Goal: Information Seeking & Learning: Learn about a topic

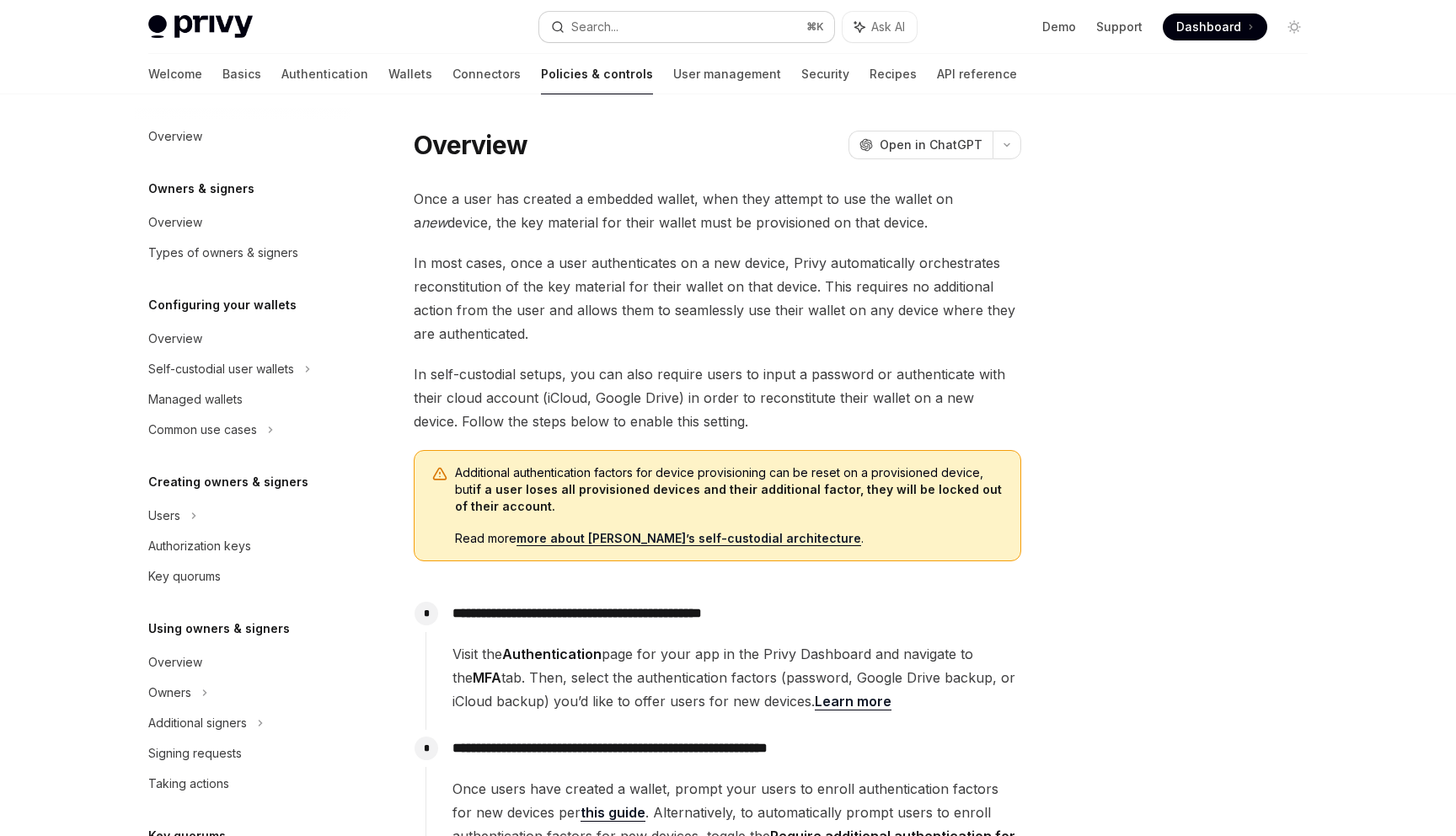
click at [676, 35] on button "Search... ⌘ K" at bounding box center [687, 27] width 295 height 30
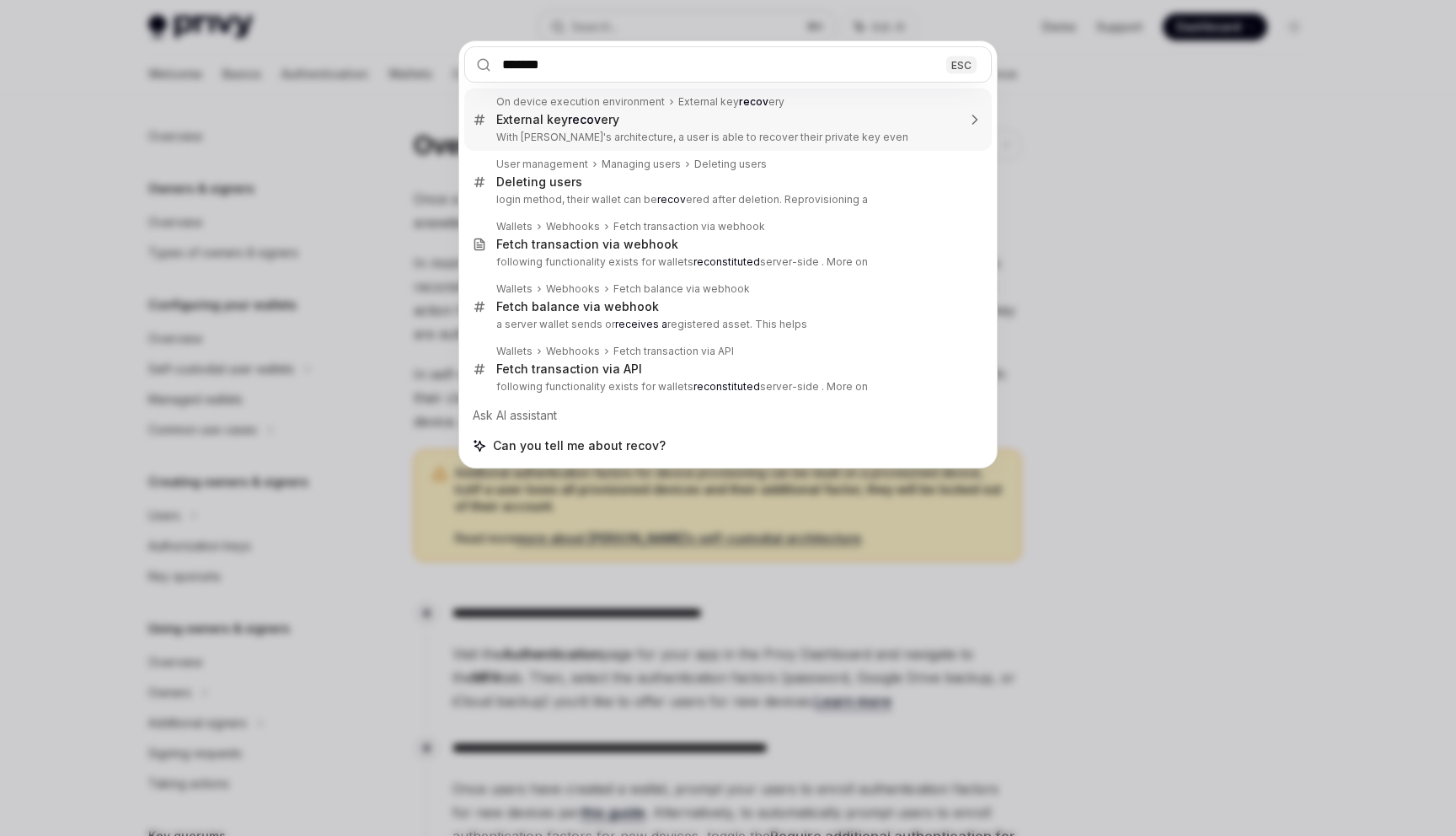
type input "********"
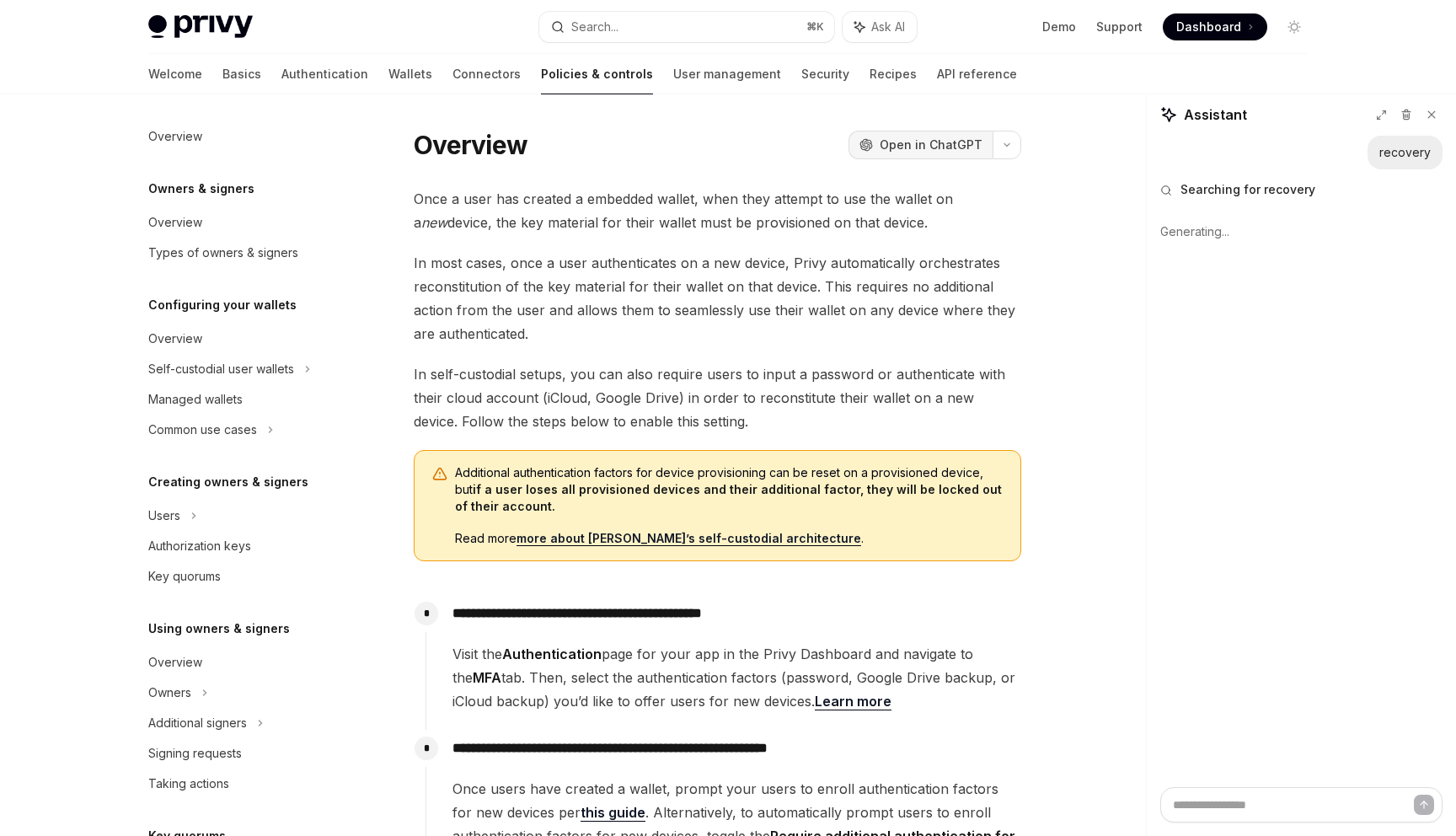
click at [914, 143] on span "Open in ChatGPT" at bounding box center [931, 145] width 103 height 17
type textarea "*"
click at [585, 22] on div "Search..." at bounding box center [595, 27] width 47 height 20
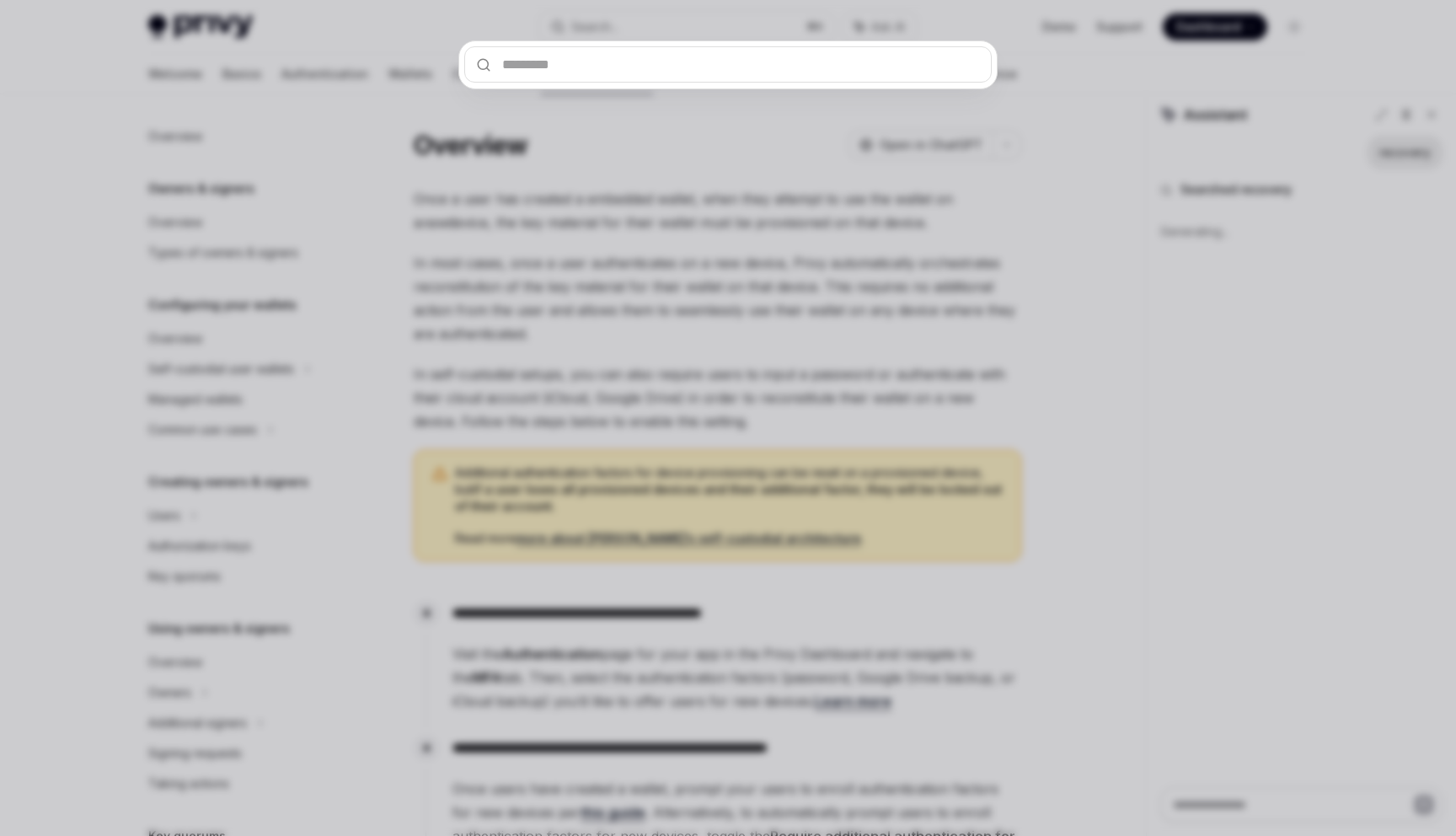
click at [849, 371] on div at bounding box center [728, 418] width 1456 height 836
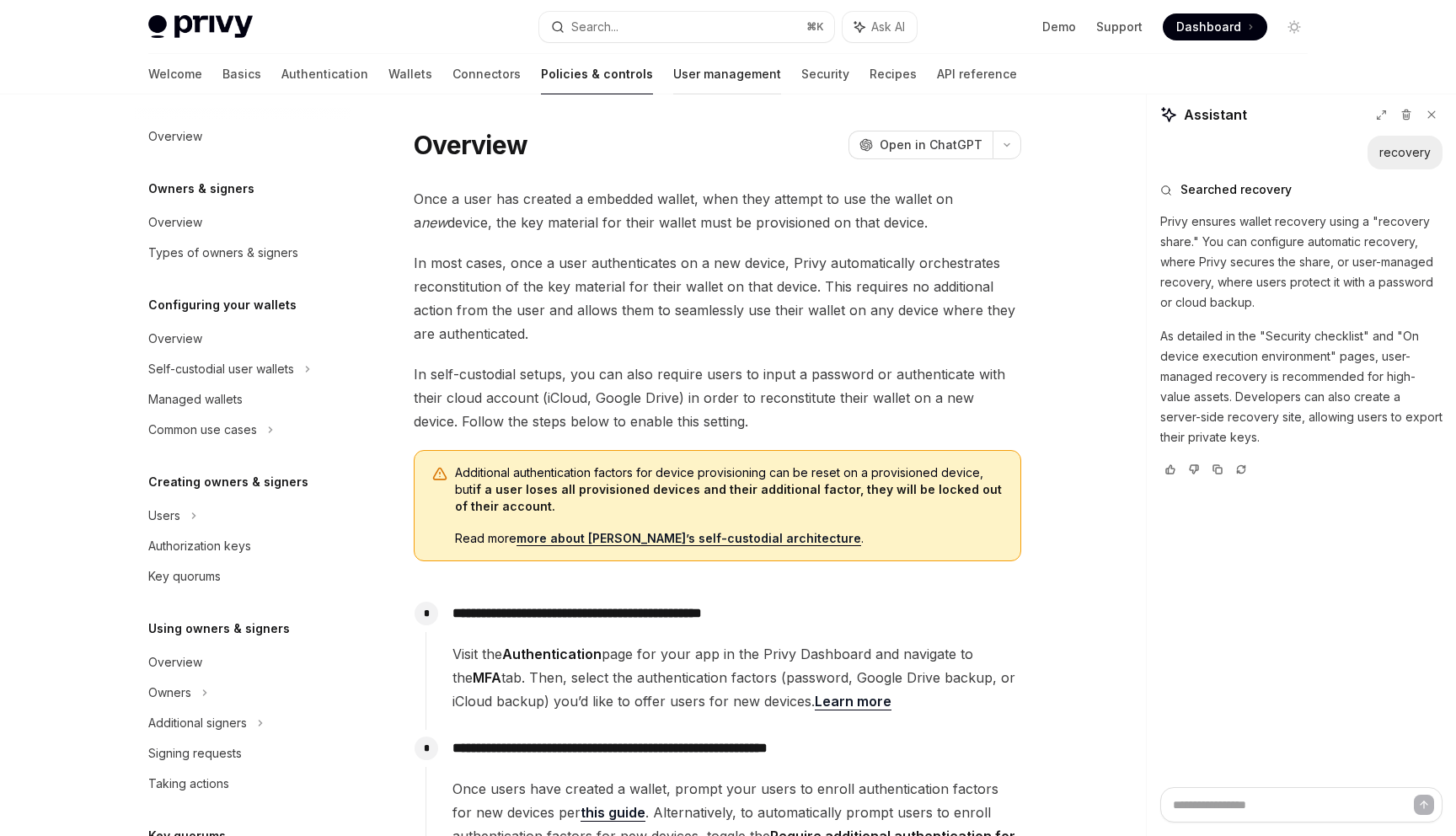
click at [673, 64] on link "User management" at bounding box center [726, 75] width 108 height 41
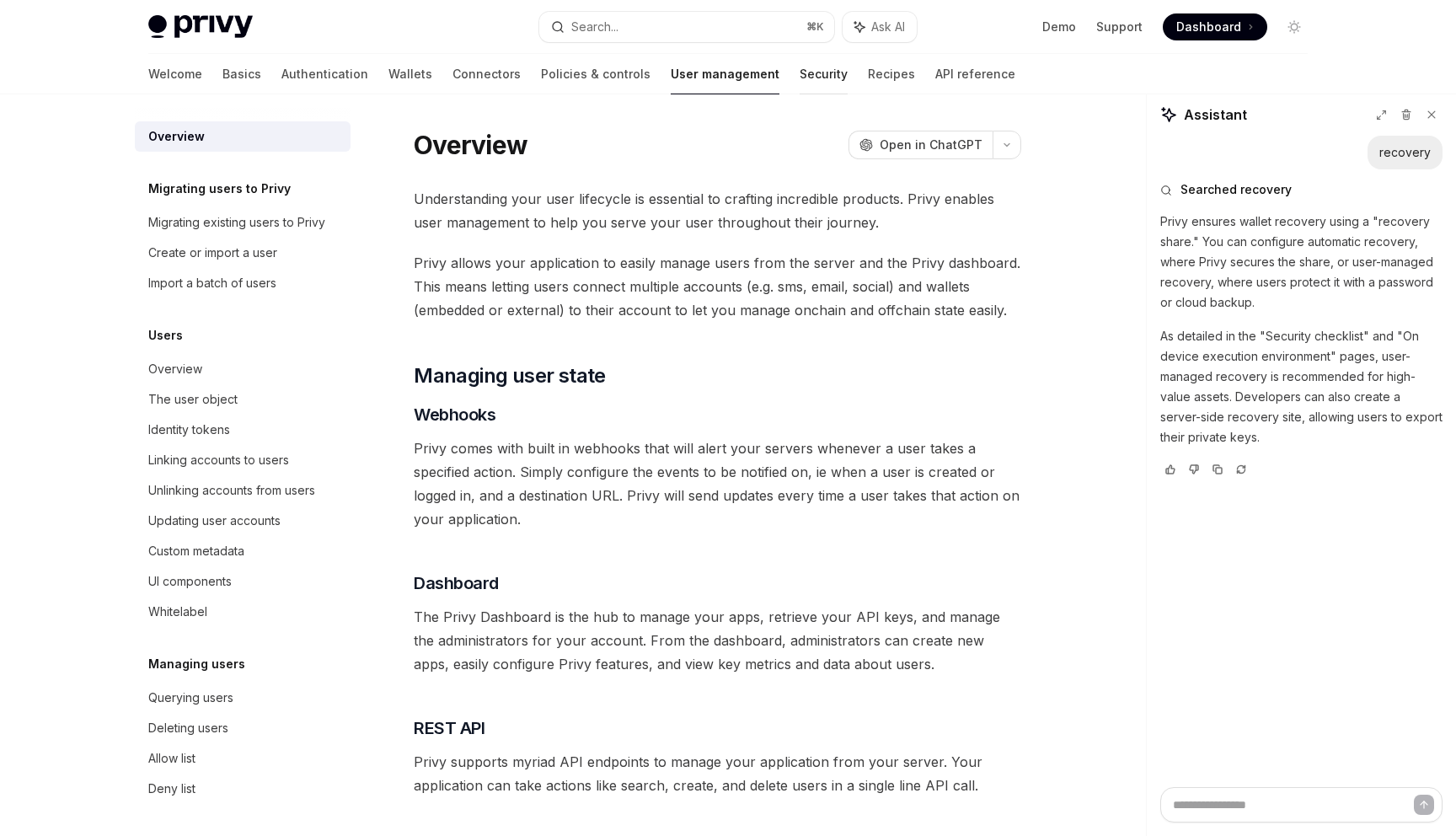
click at [800, 80] on link "Security" at bounding box center [824, 75] width 48 height 41
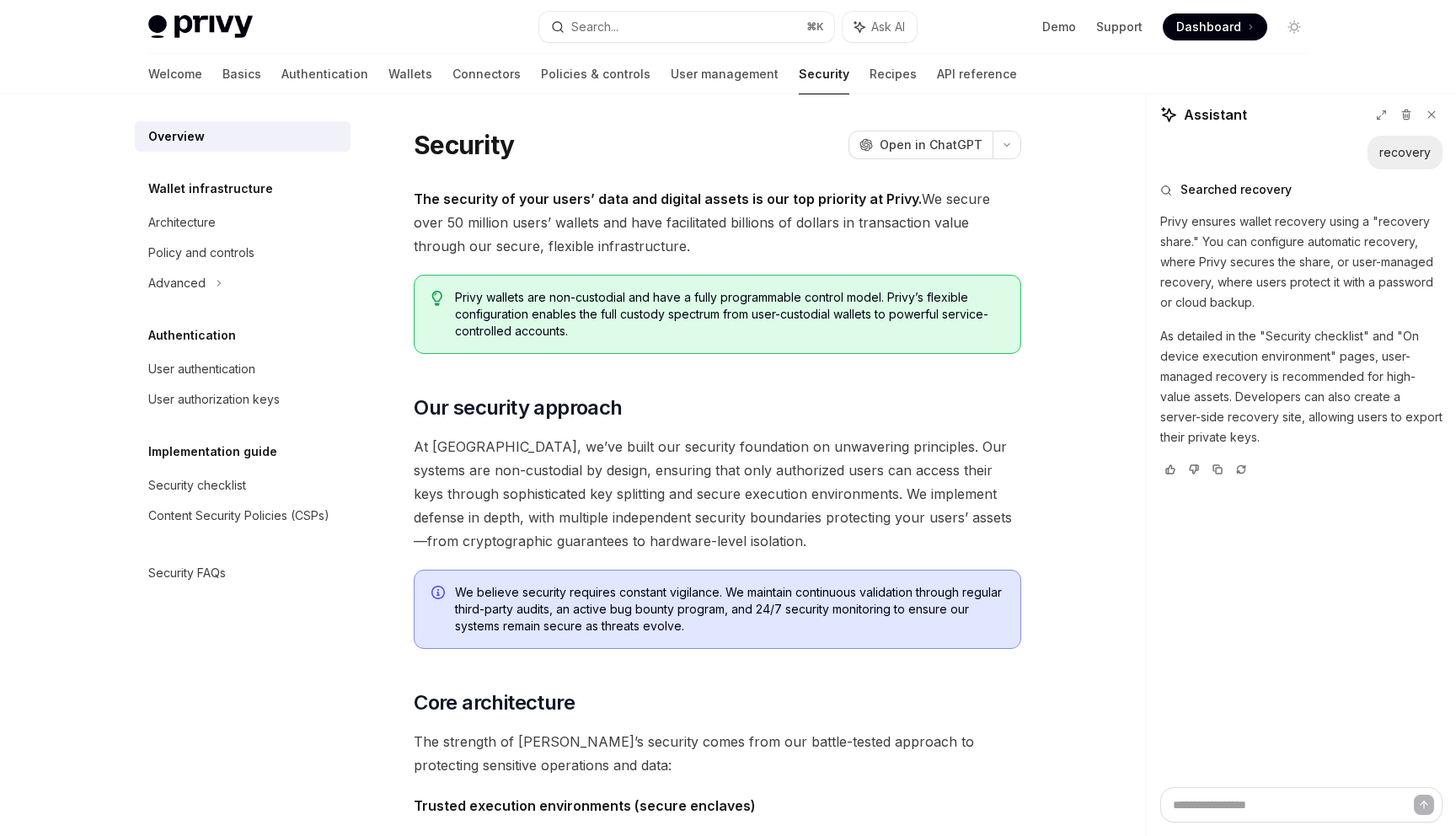
click at [822, 79] on div "Welcome Basics Authentication Wallets Connectors Policies & controls User manag…" at bounding box center [583, 75] width 869 height 41
click at [870, 79] on link "Recipes" at bounding box center [893, 75] width 47 height 41
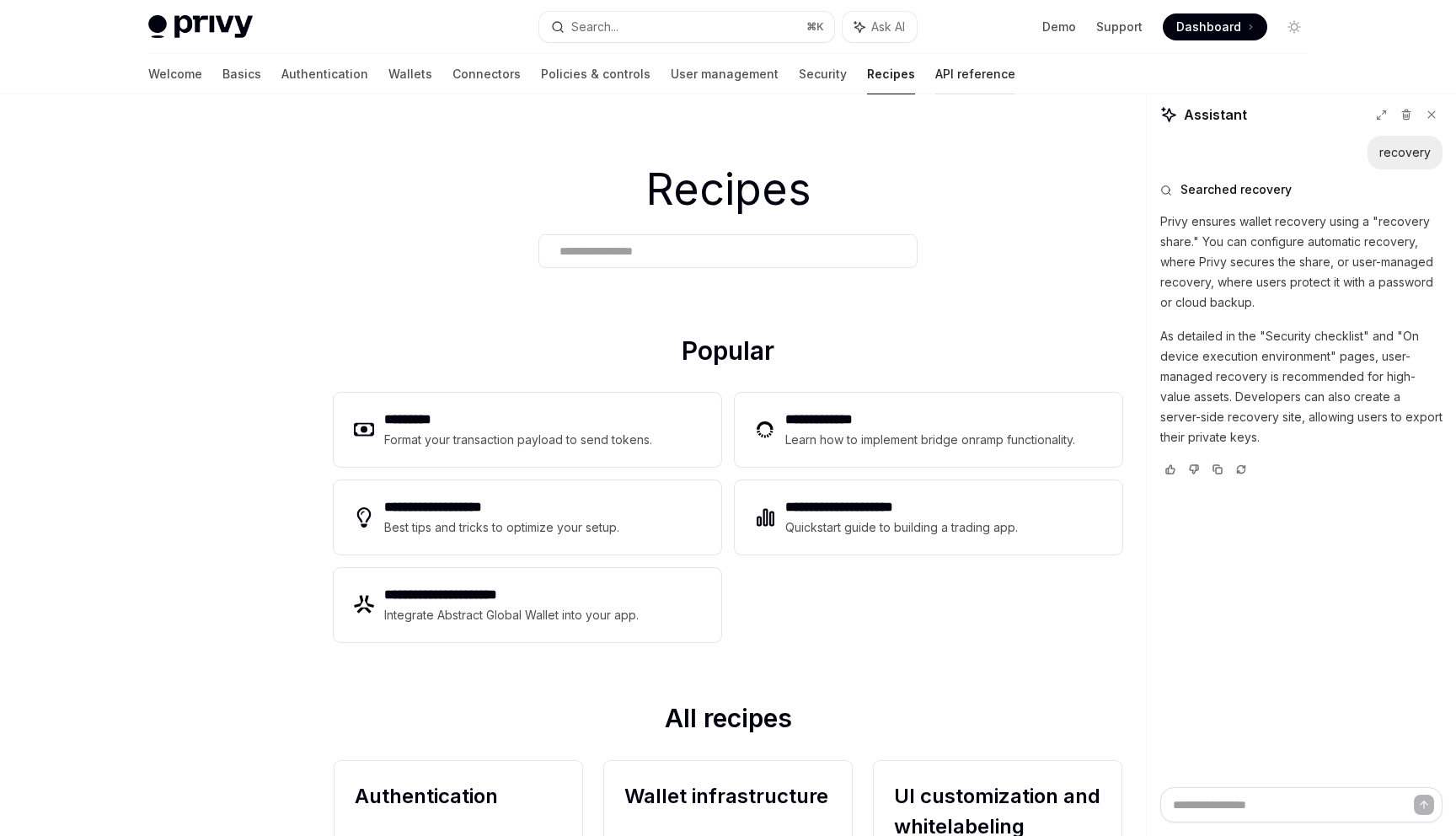
click at [935, 78] on link "API reference" at bounding box center [975, 75] width 80 height 41
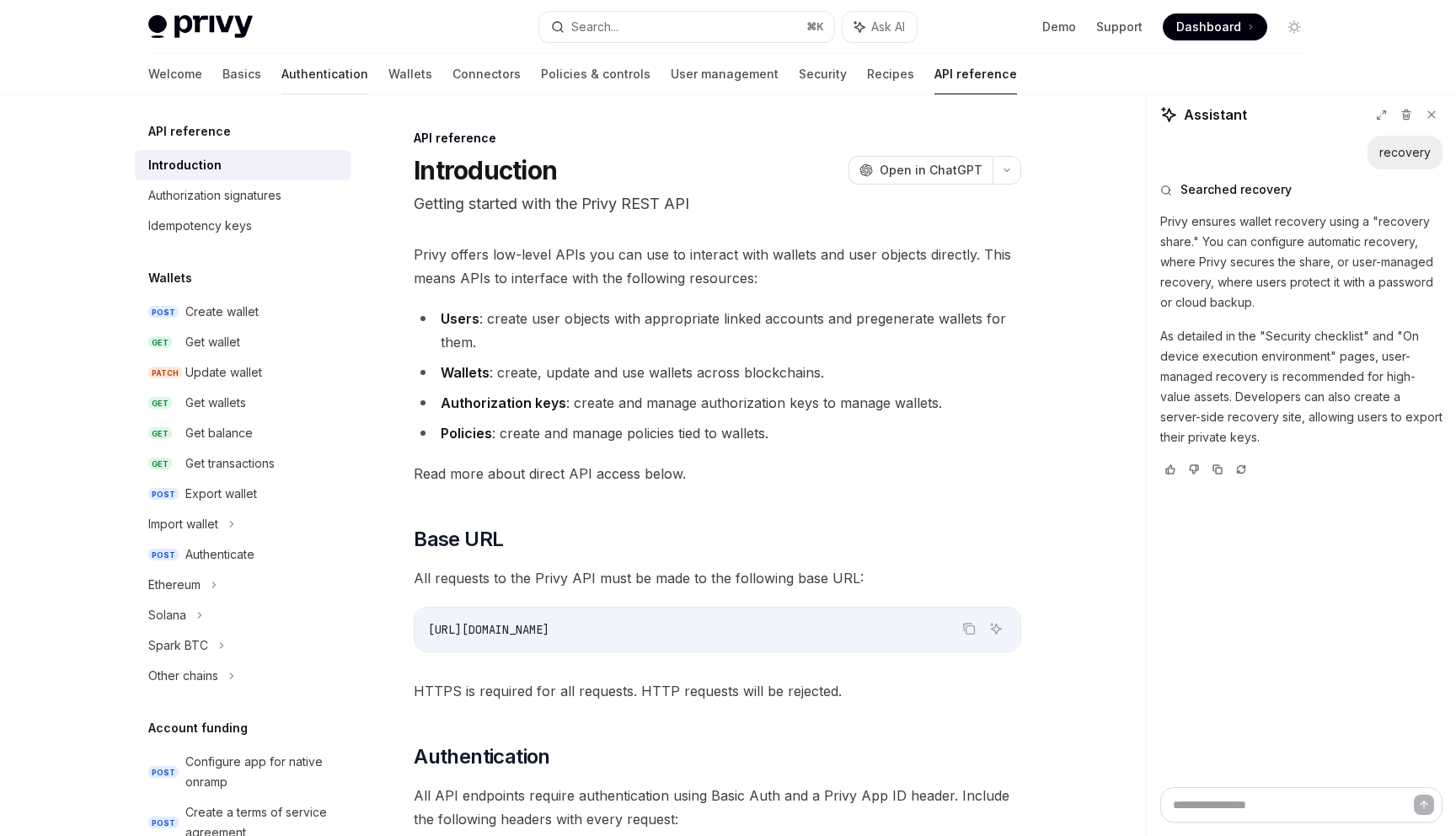
click at [282, 64] on link "Authentication" at bounding box center [325, 75] width 87 height 41
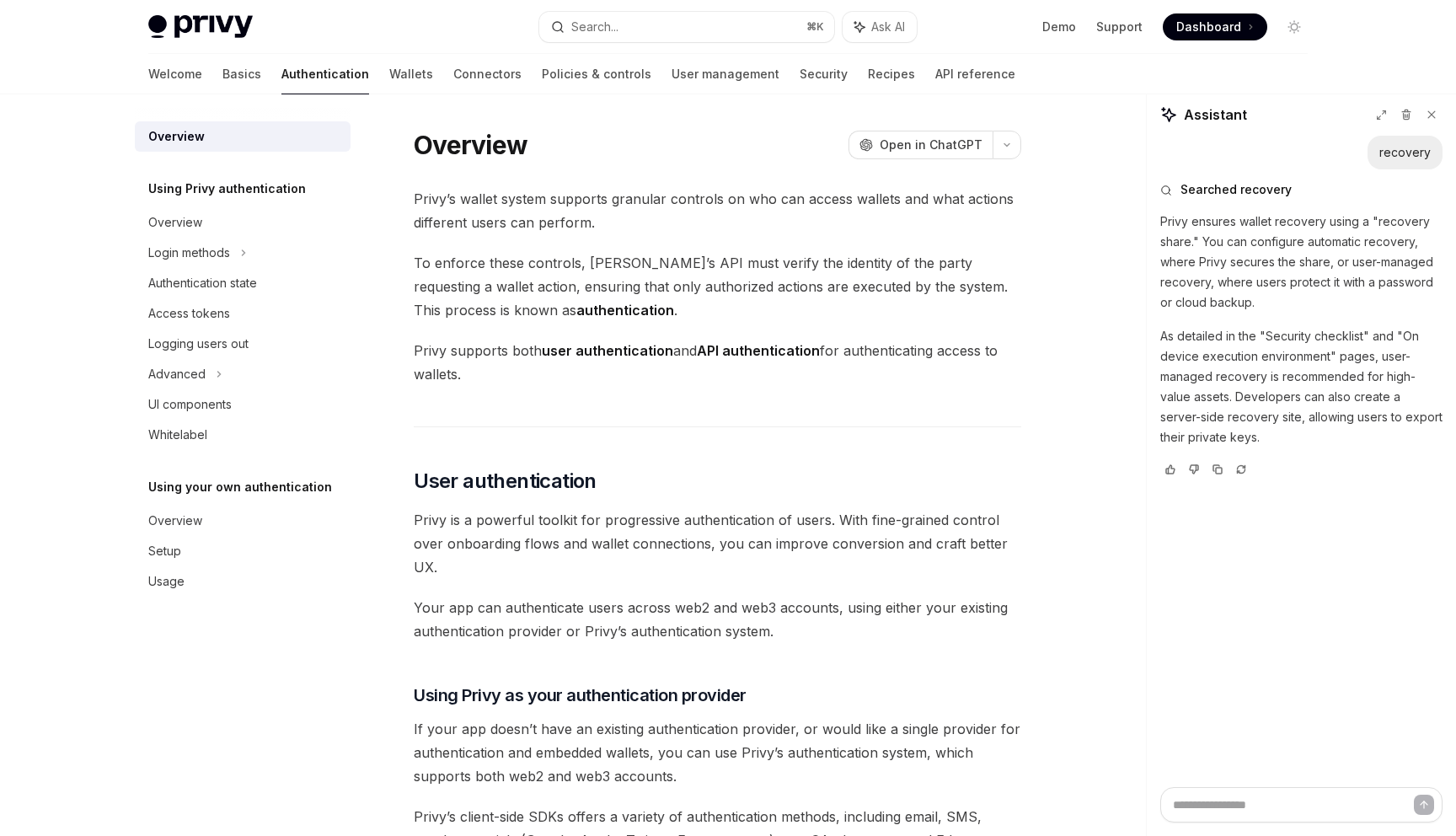
click at [190, 75] on div "Welcome Basics Authentication Wallets Connectors Policies & controls User manag…" at bounding box center [582, 75] width 867 height 41
click at [223, 75] on link "Basics" at bounding box center [242, 75] width 39 height 41
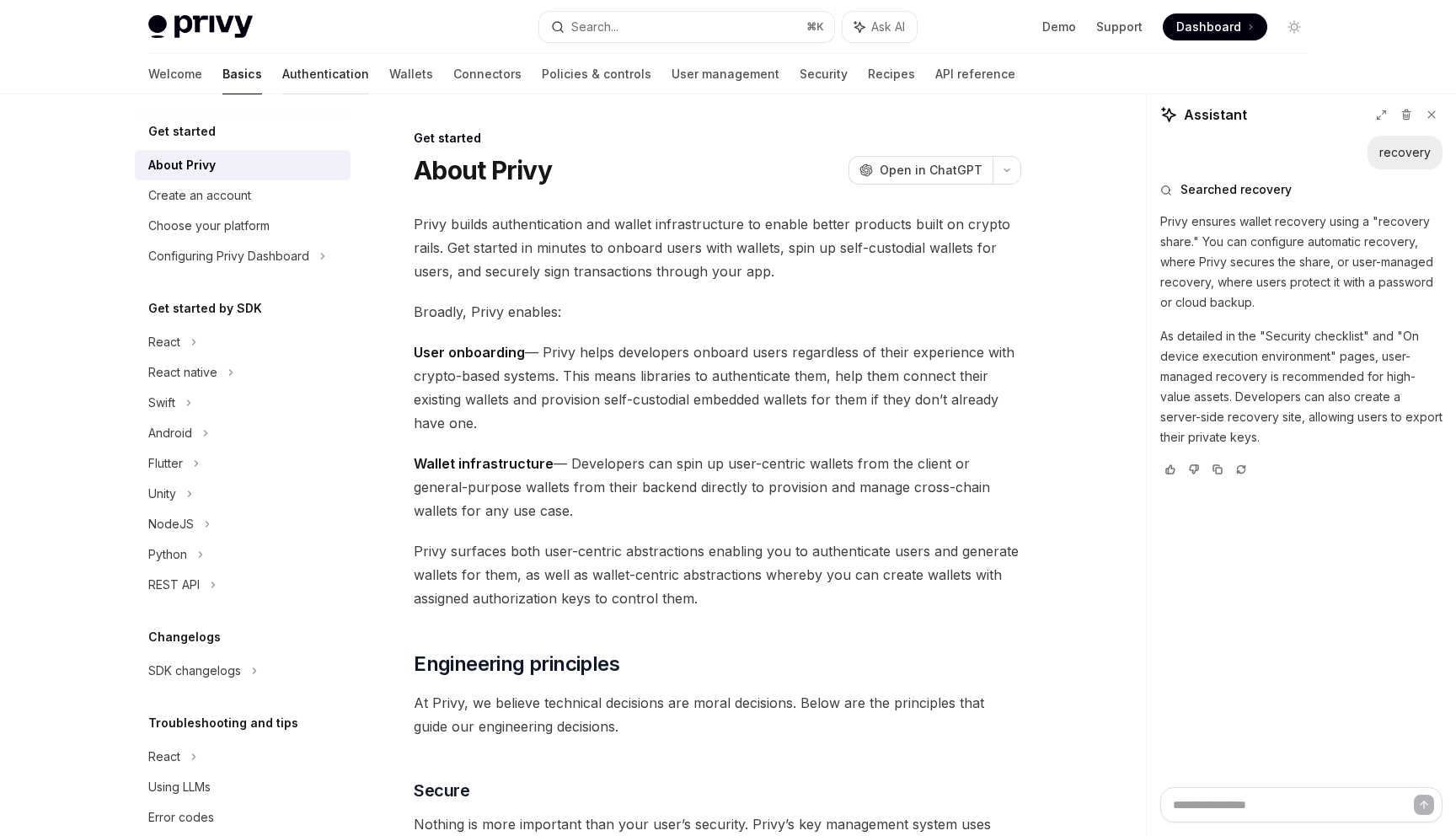
click at [283, 62] on link "Authentication" at bounding box center [326, 75] width 87 height 41
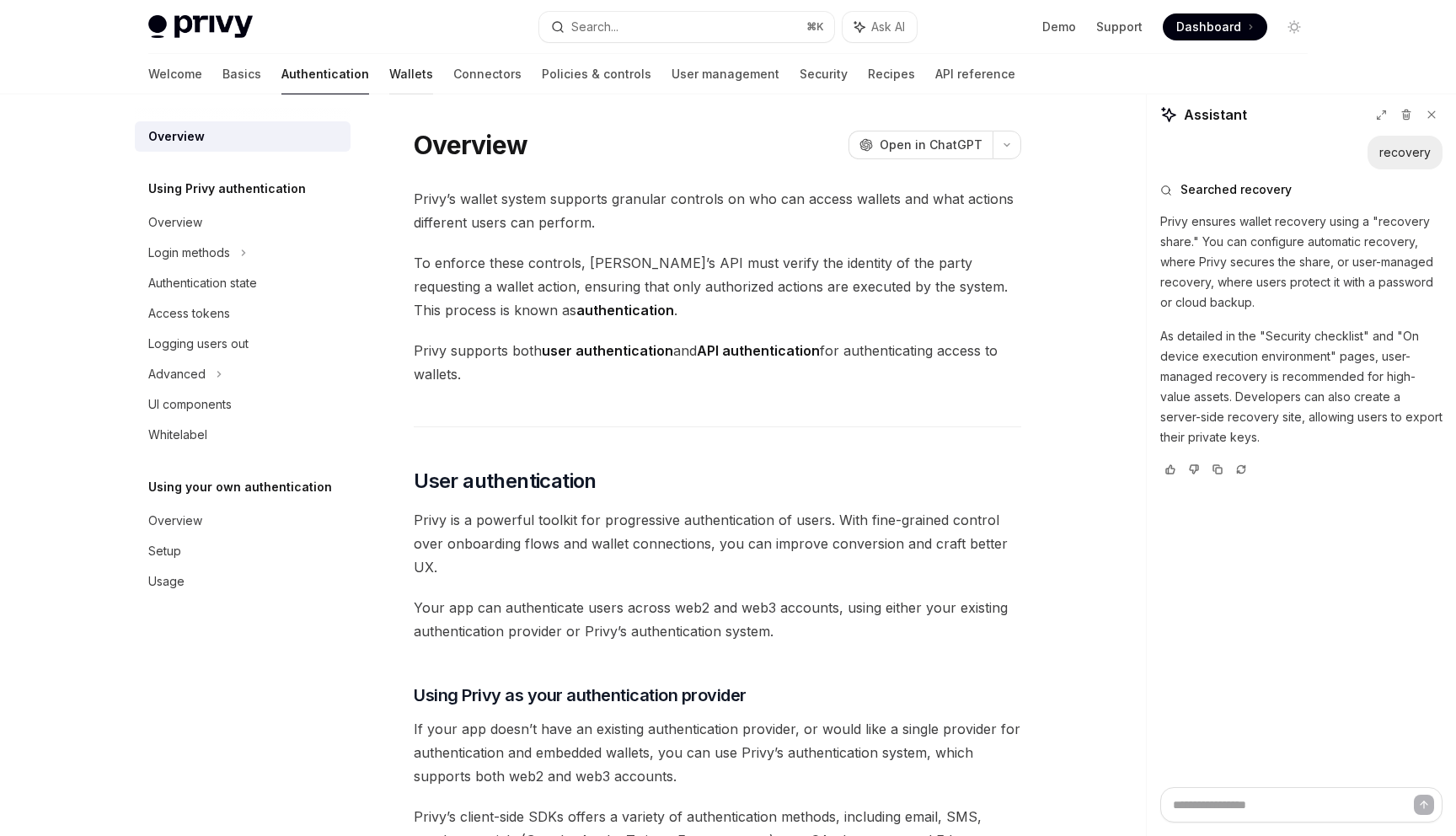
click at [389, 77] on link "Wallets" at bounding box center [411, 75] width 44 height 41
type textarea "*"
